Goal: Information Seeking & Learning: Learn about a topic

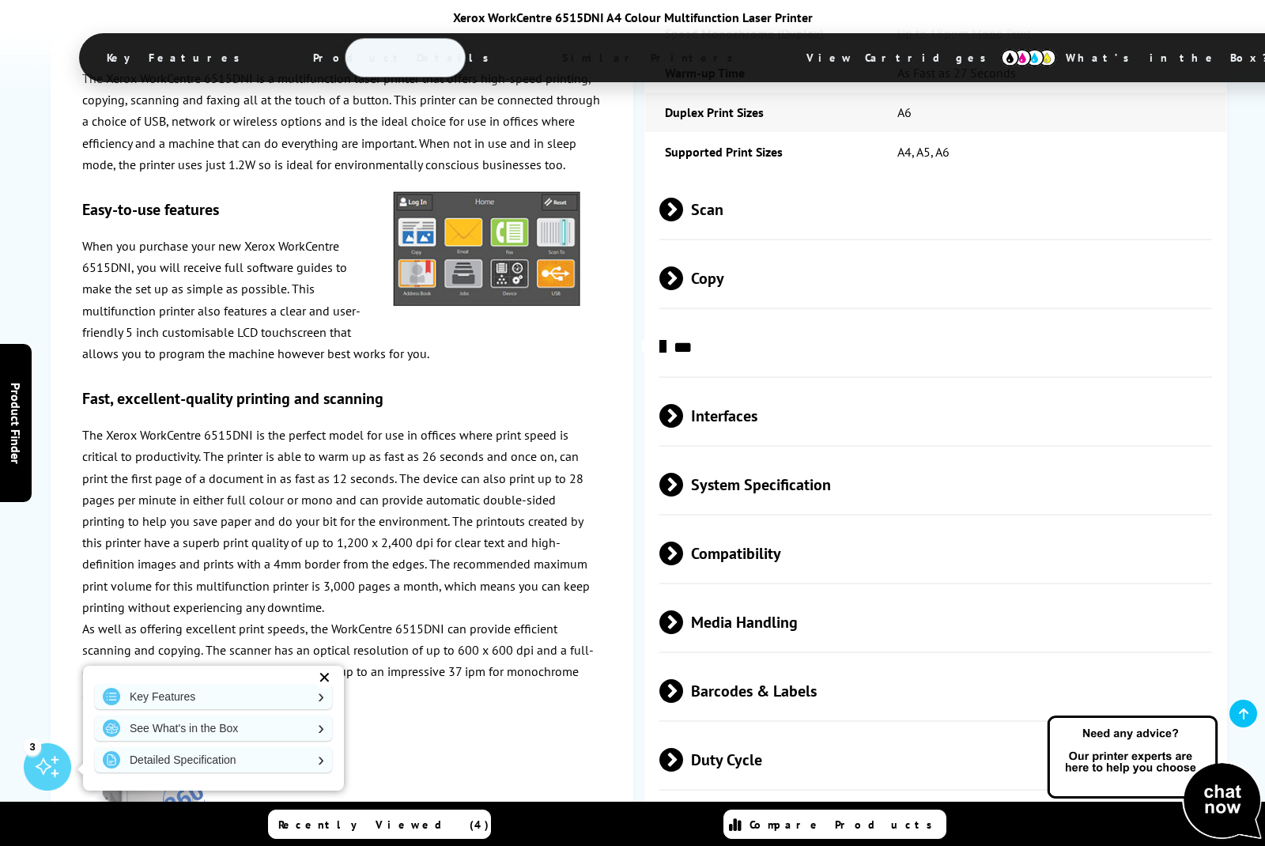
scroll to position [2426, 0]
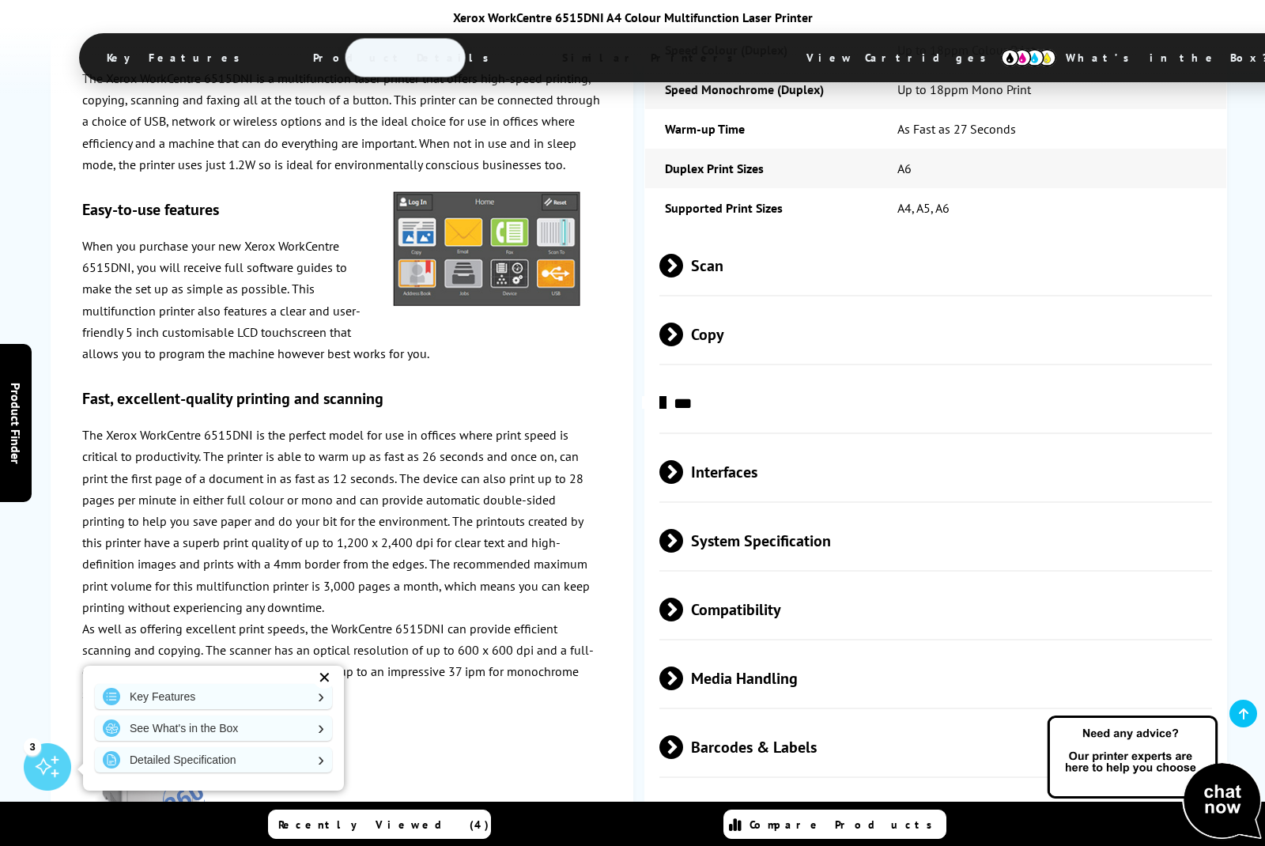
click at [823, 570] on span "System Specification" at bounding box center [935, 540] width 552 height 59
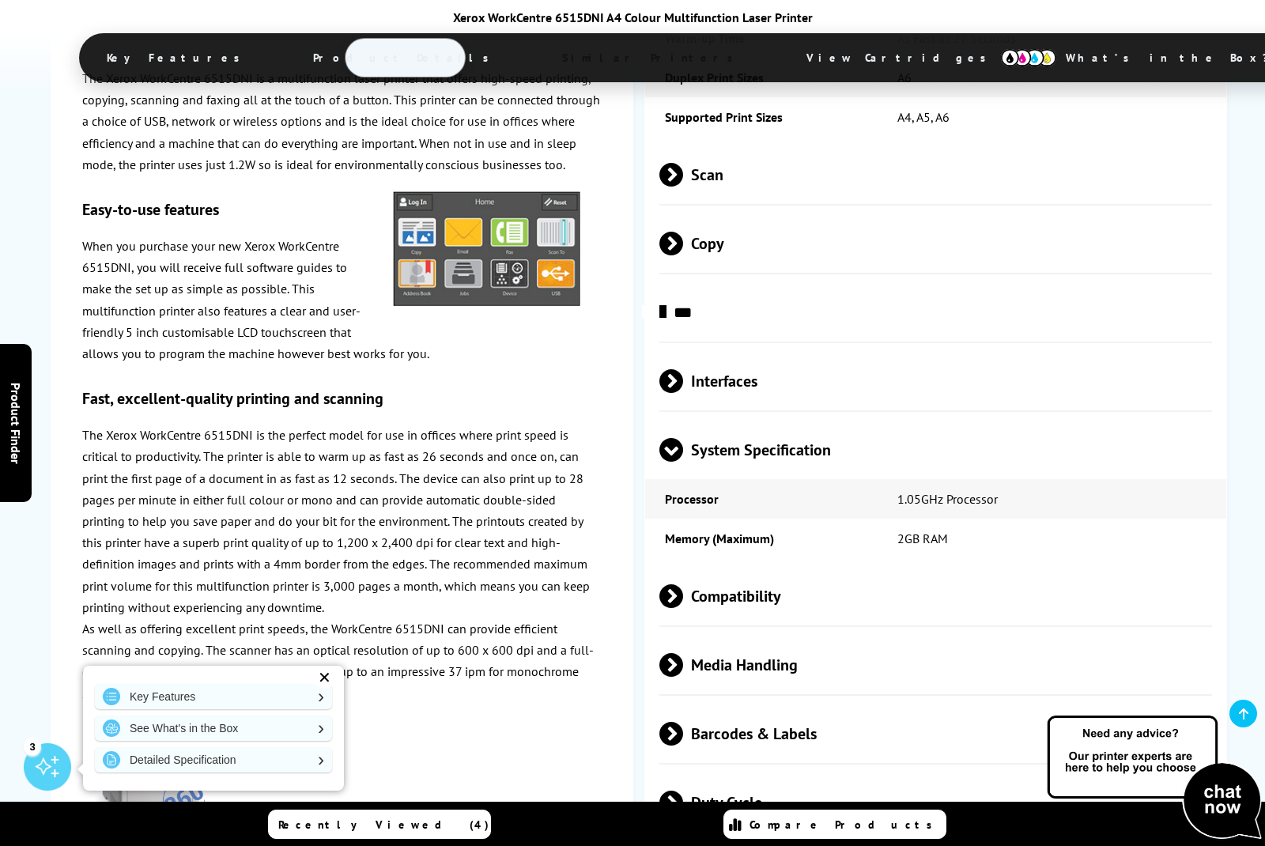
scroll to position [2515, 0]
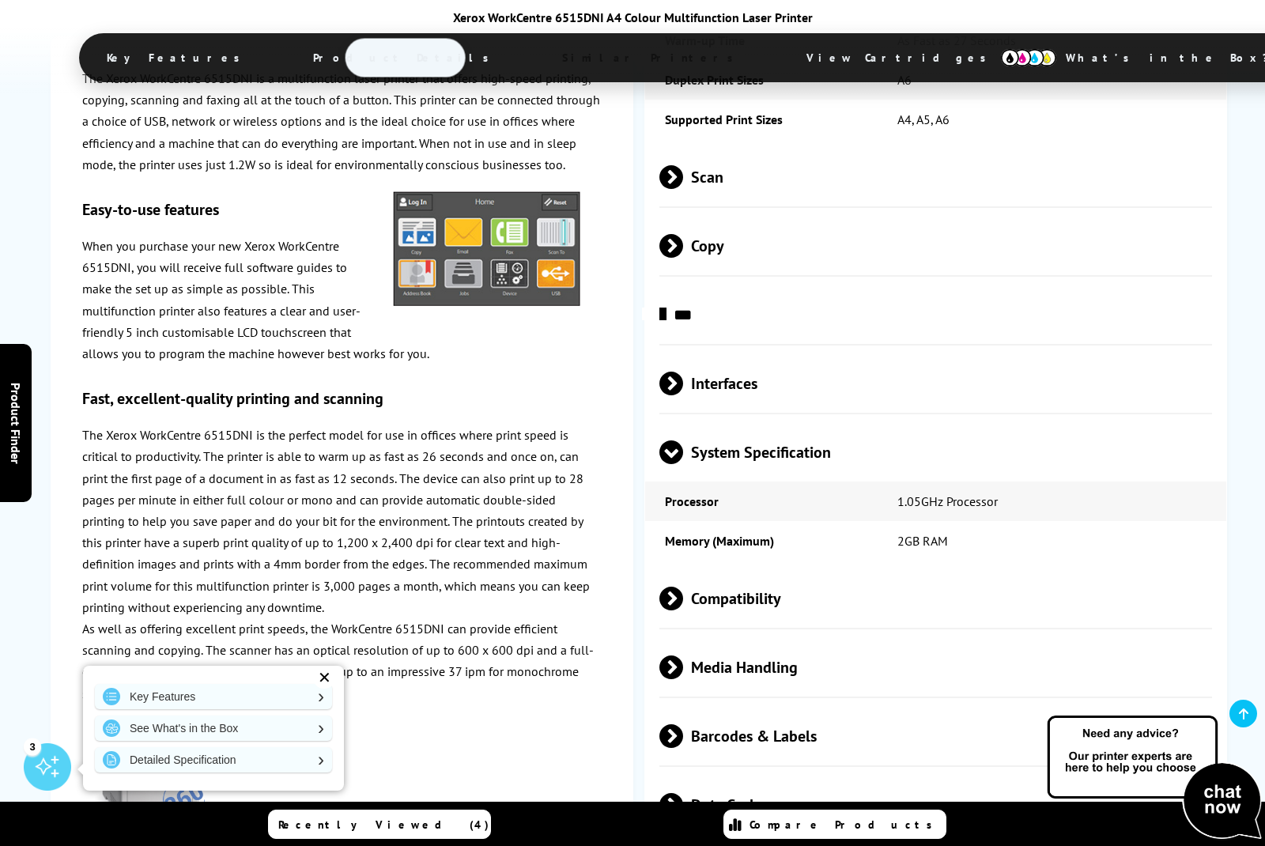
click at [699, 413] on span "Interfaces" at bounding box center [935, 382] width 552 height 59
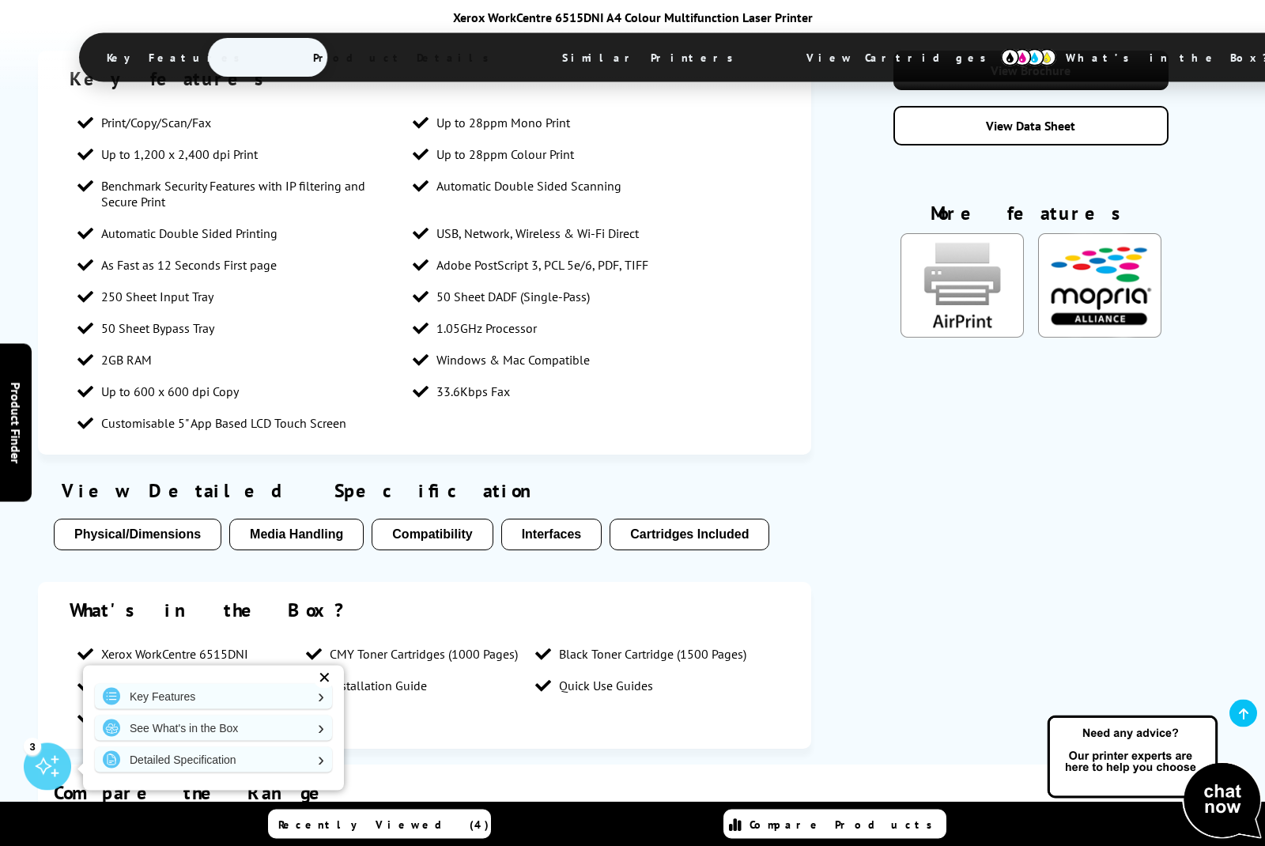
scroll to position [957, 0]
